Goal: Check status: Check status

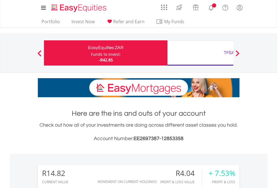
scroll to position [54, 88]
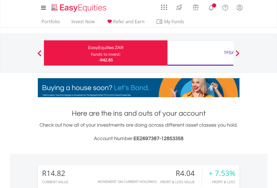
click at [91, 53] on div "Funds to invest:" at bounding box center [106, 54] width 30 height 6
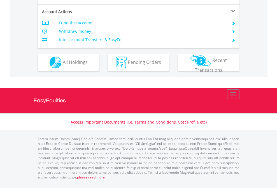
scroll to position [523, 0]
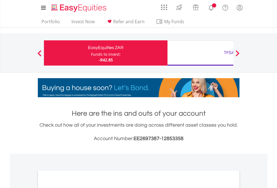
scroll to position [336, 0]
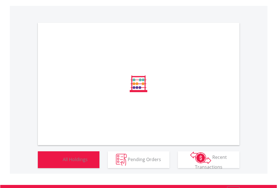
click at [63, 162] on span "All Holdings" at bounding box center [75, 159] width 25 height 6
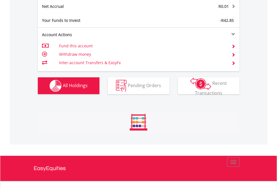
scroll to position [54, 88]
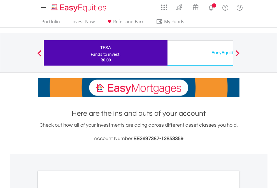
scroll to position [336, 0]
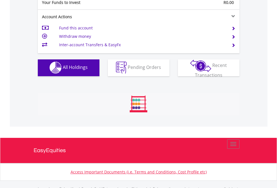
scroll to position [554, 0]
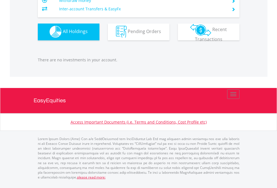
scroll to position [54, 88]
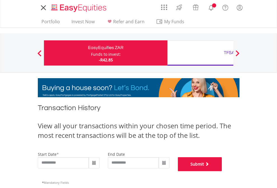
click at [222, 171] on button "Submit" at bounding box center [200, 164] width 44 height 14
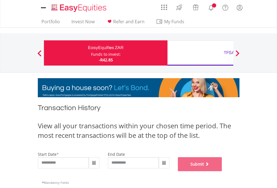
scroll to position [227, 0]
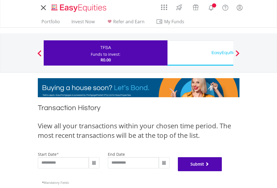
click at [222, 171] on button "Submit" at bounding box center [200, 164] width 44 height 14
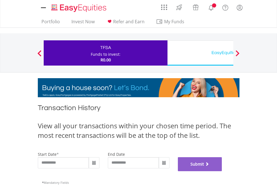
scroll to position [227, 0]
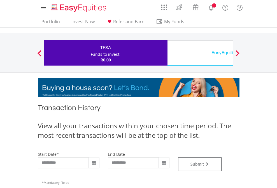
click at [200, 53] on div "EasyEquities USD" at bounding box center [229, 53] width 117 height 8
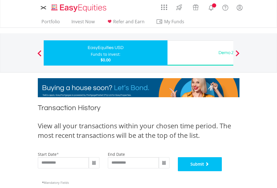
click at [222, 171] on button "Submit" at bounding box center [200, 164] width 44 height 14
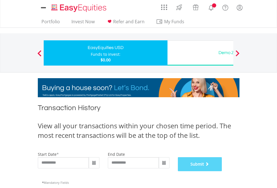
scroll to position [227, 0]
